Goal: Transaction & Acquisition: Purchase product/service

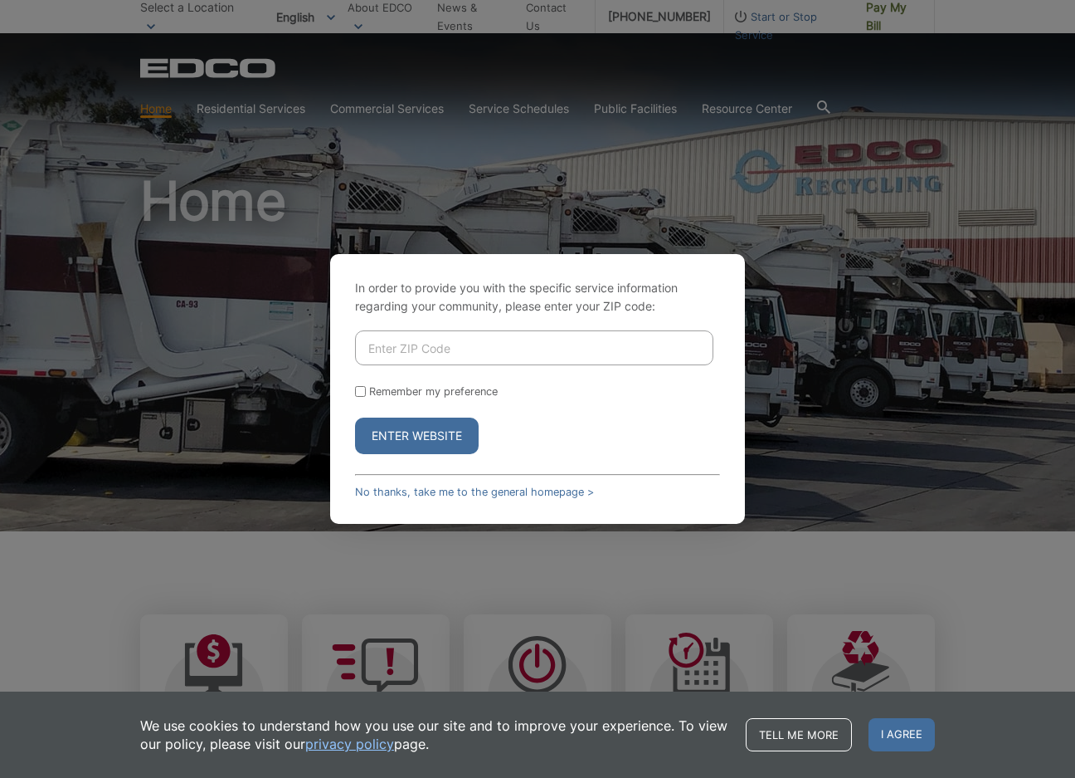
click at [417, 340] on input "Enter ZIP Code" at bounding box center [534, 347] width 358 height 35
type input "92040"
click at [416, 440] on button "Enter Website" at bounding box center [417, 435] width 124 height 37
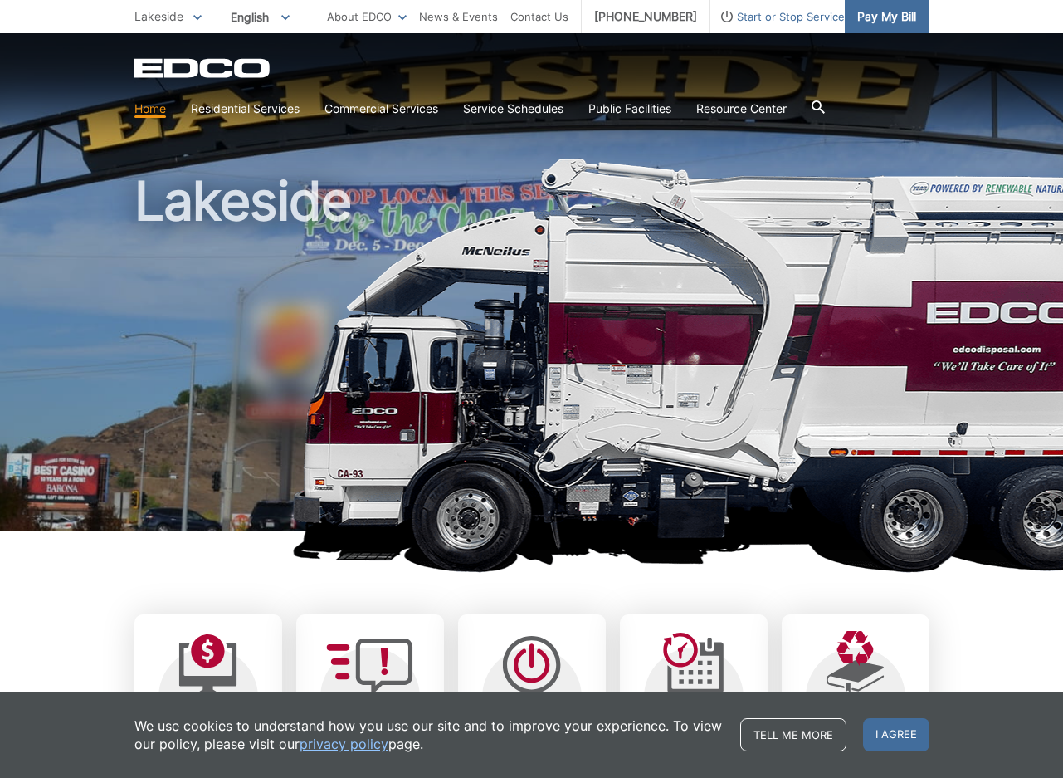
click at [887, 13] on span "Pay My Bill" at bounding box center [886, 16] width 59 height 18
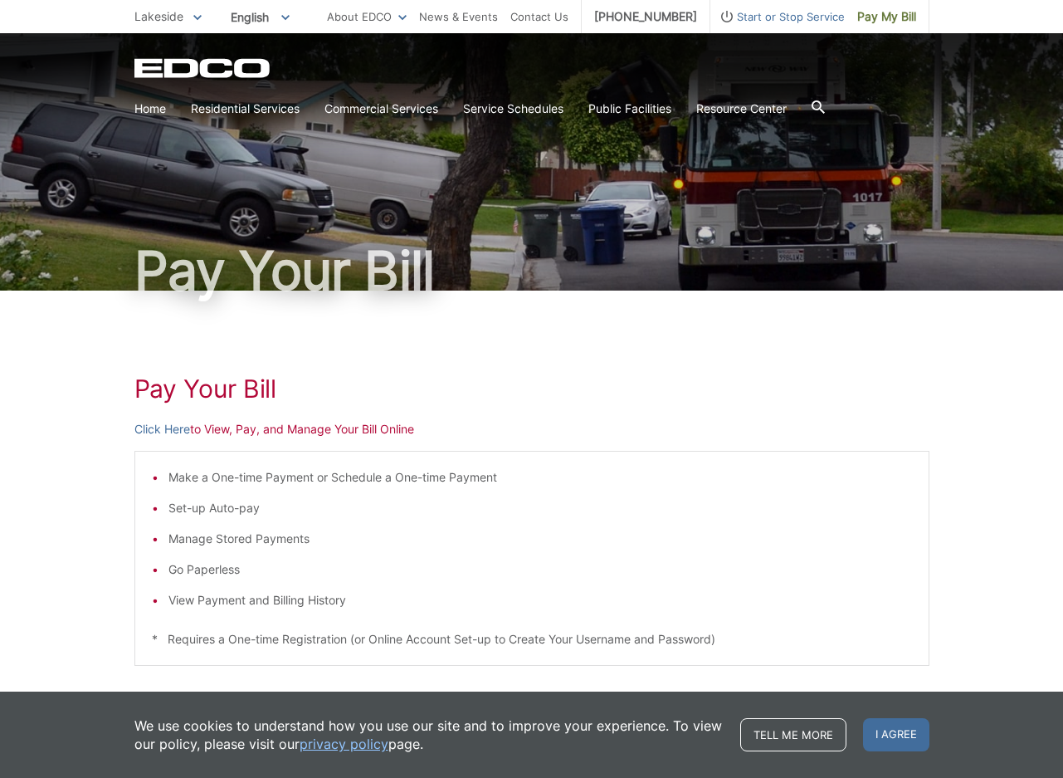
scroll to position [266, 0]
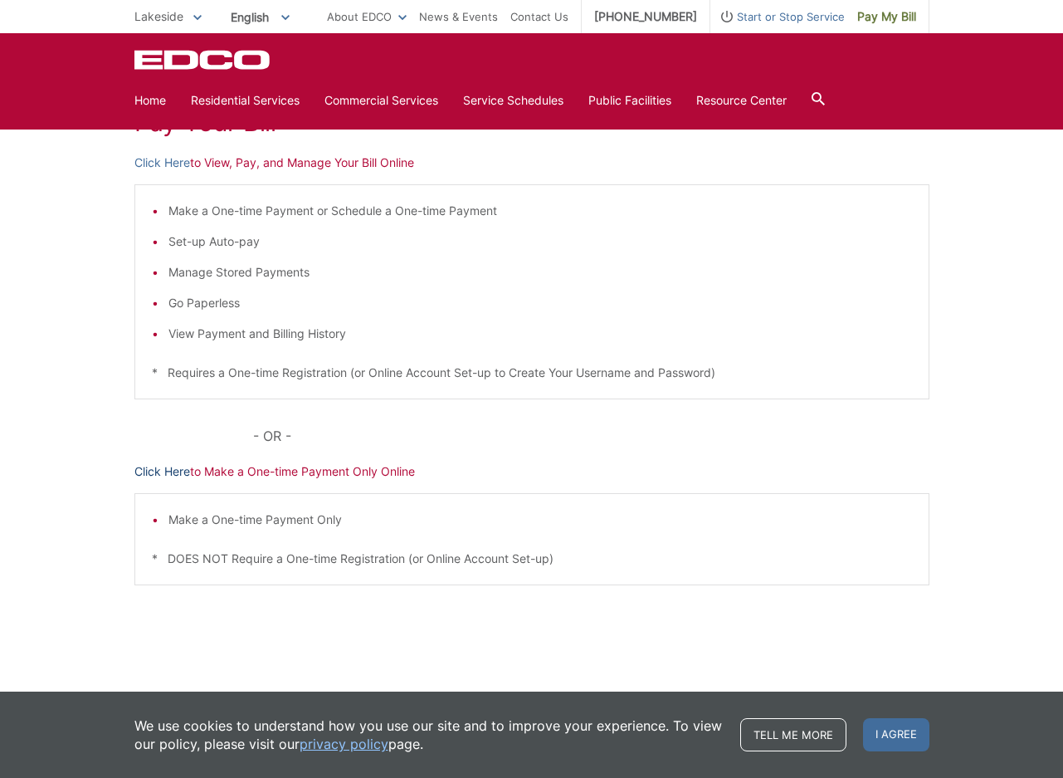
click at [171, 466] on link "Click Here" at bounding box center [162, 471] width 56 height 18
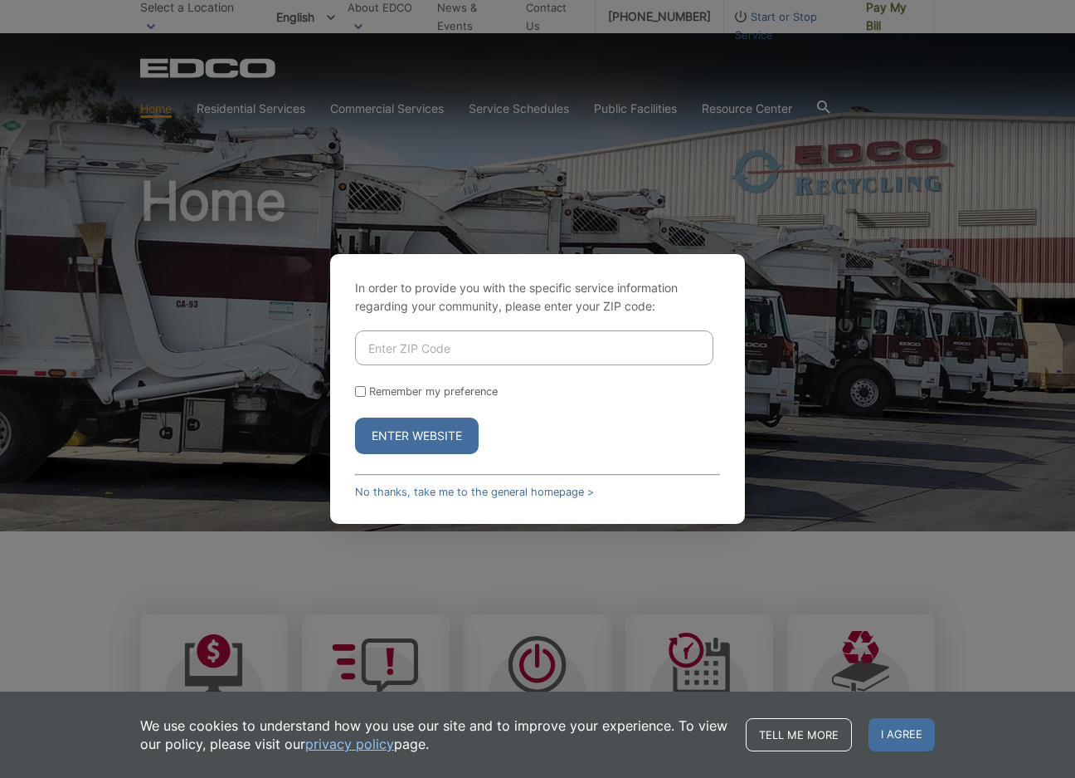
click at [459, 341] on input "Enter ZIP Code" at bounding box center [534, 347] width 358 height 35
type input "92040"
click at [446, 422] on button "Enter Website" at bounding box center [417, 435] width 124 height 37
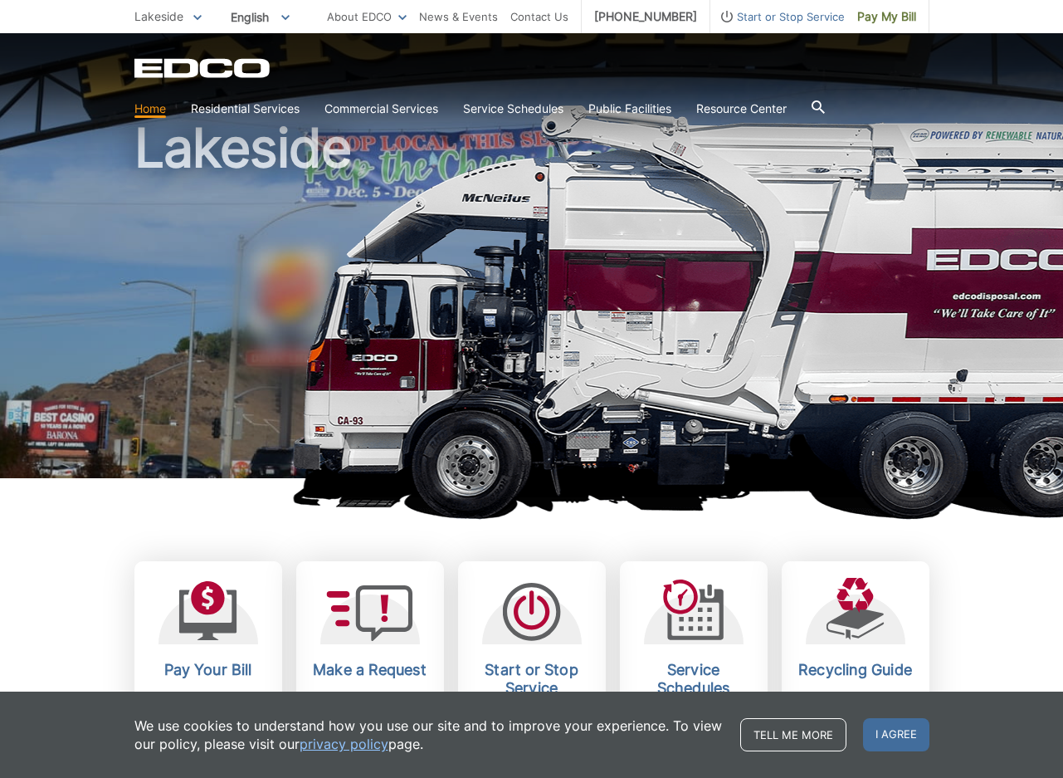
scroll to position [166, 0]
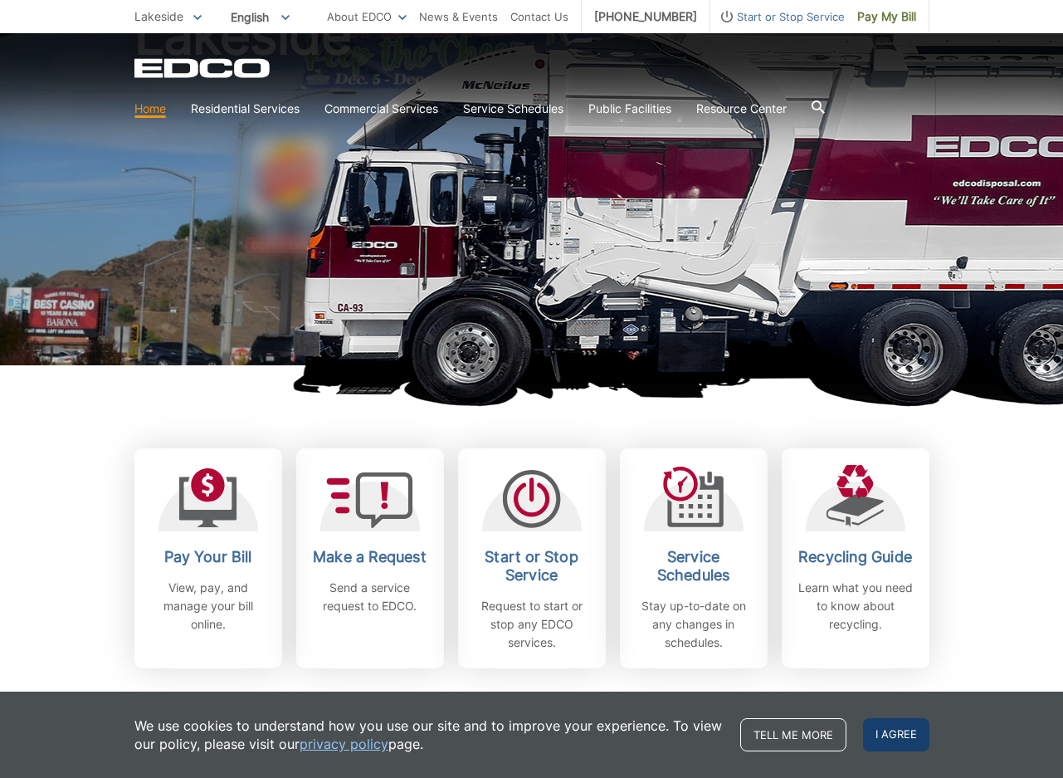
click at [913, 741] on span "I agree" at bounding box center [896, 734] width 66 height 33
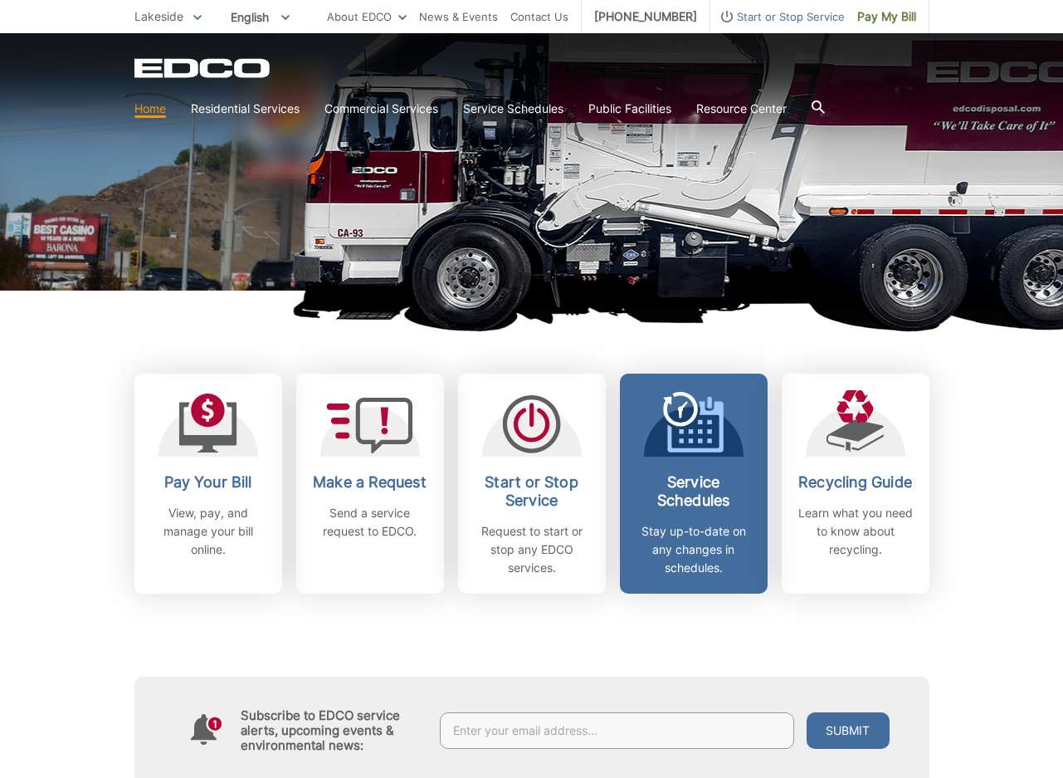
scroll to position [332, 0]
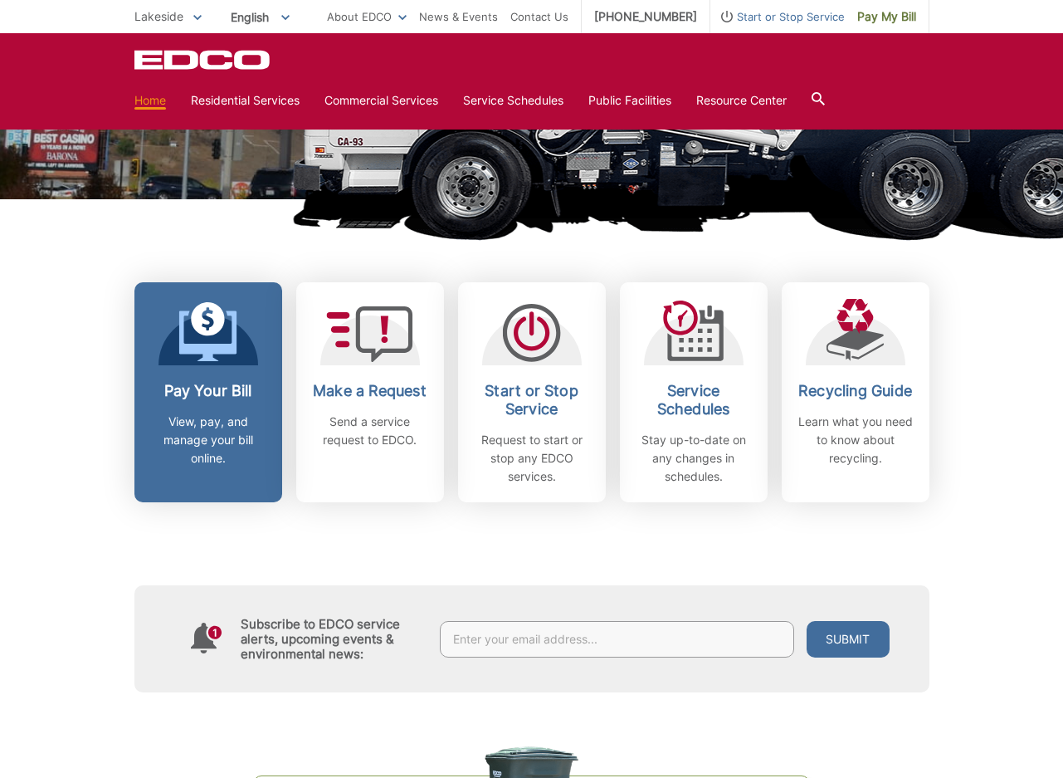
click at [256, 432] on p "View, pay, and manage your bill online." at bounding box center [208, 439] width 123 height 55
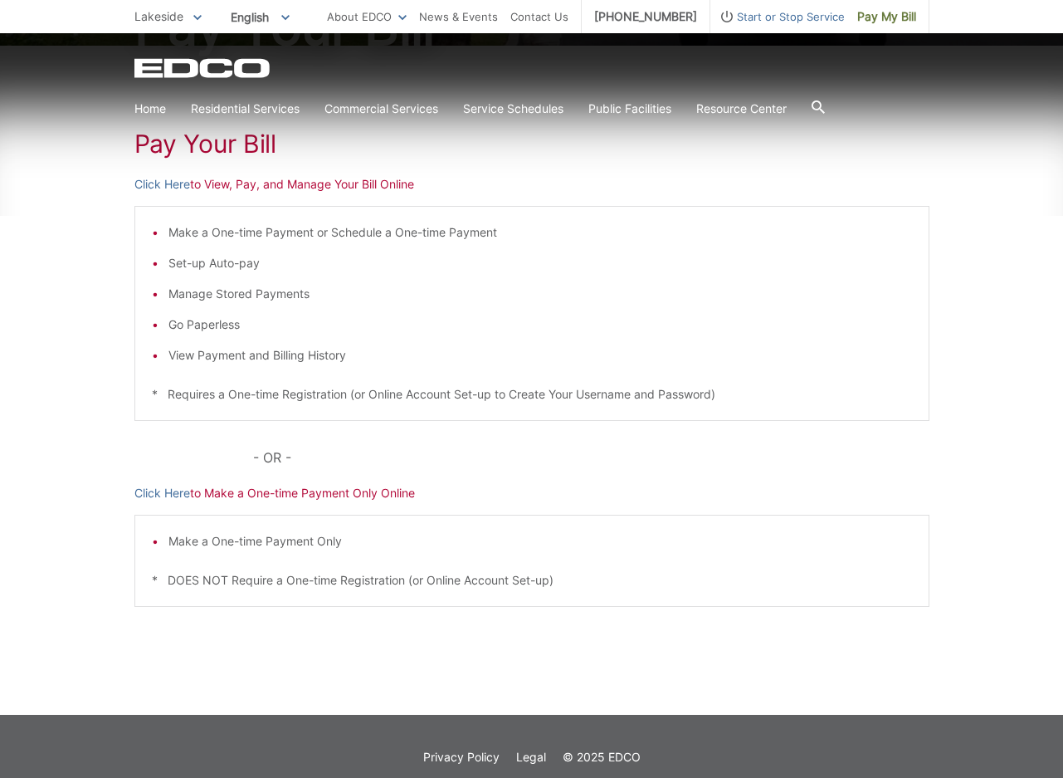
scroll to position [249, 0]
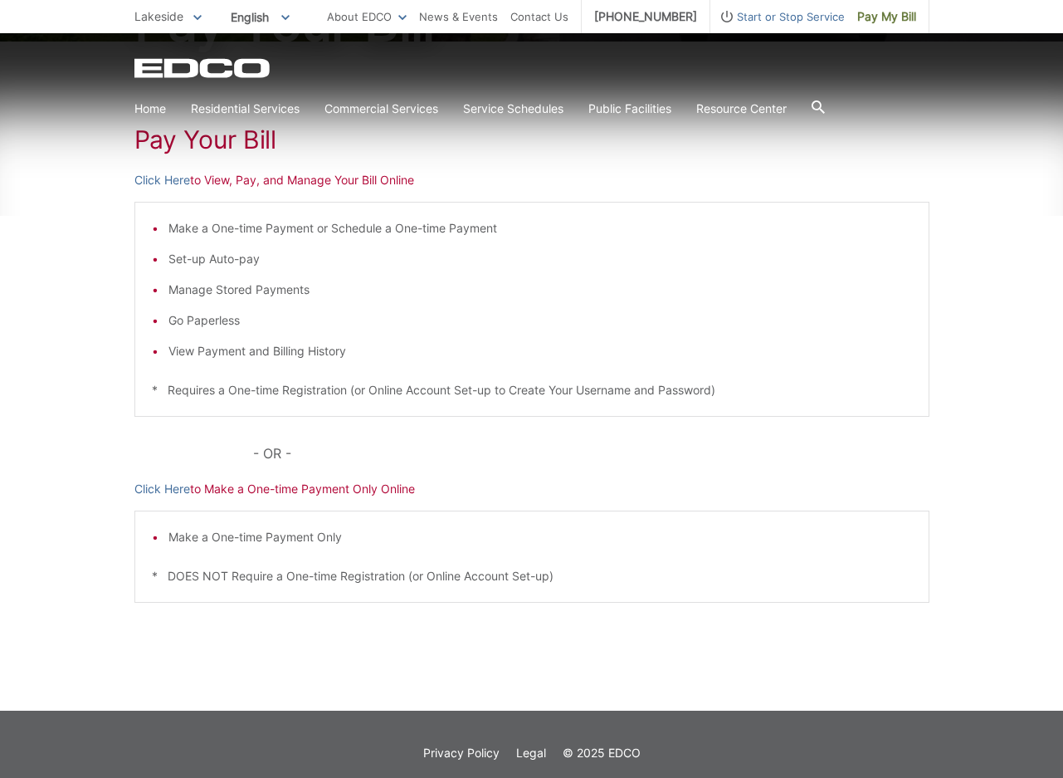
click at [256, 181] on p "Click Here to View, Pay, and Manage Your Bill Online" at bounding box center [531, 180] width 795 height 18
click at [154, 175] on link "Click Here" at bounding box center [162, 180] width 56 height 18
